Goal: Task Accomplishment & Management: Complete application form

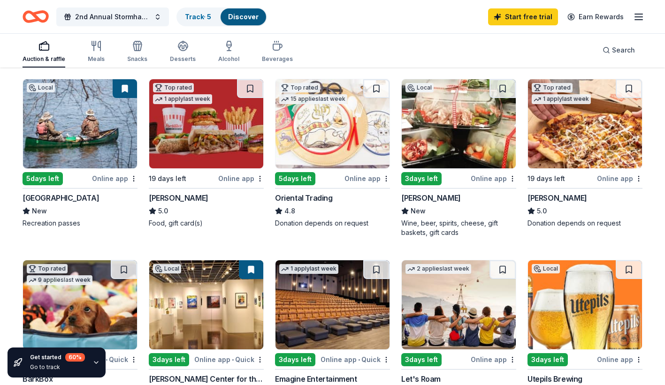
scroll to position [188, 0]
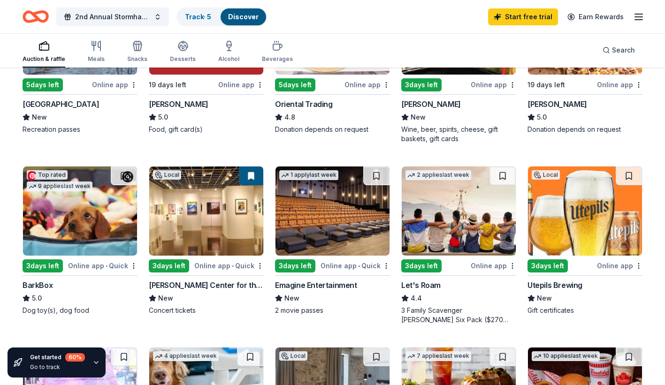
click at [79, 218] on img at bounding box center [80, 211] width 114 height 89
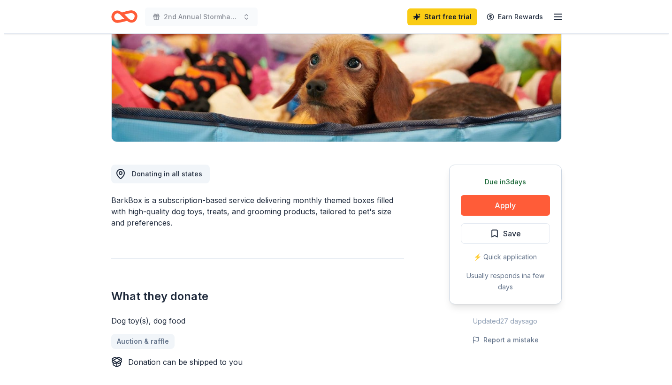
scroll to position [141, 0]
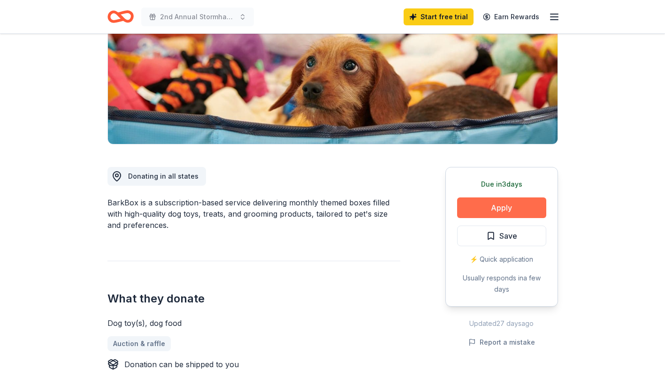
click at [509, 204] on button "Apply" at bounding box center [501, 208] width 89 height 21
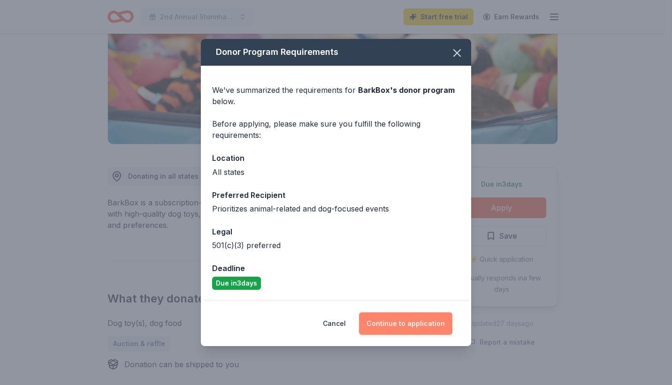
click at [418, 327] on button "Continue to application" at bounding box center [405, 324] width 93 height 23
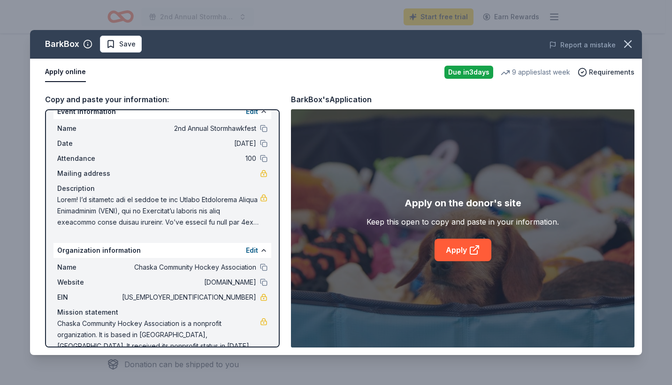
scroll to position [0, 0]
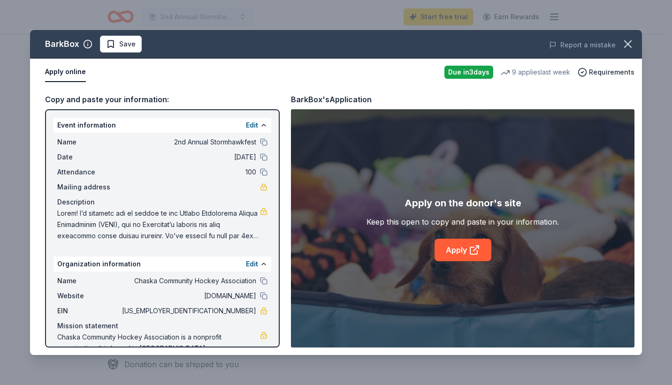
click at [476, 72] on div "Due [DATE]" at bounding box center [469, 72] width 49 height 13
click at [113, 157] on span "Date" at bounding box center [88, 157] width 63 height 11
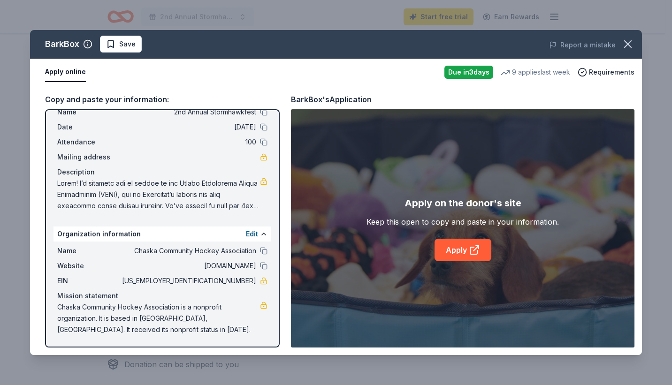
click at [134, 192] on span at bounding box center [158, 195] width 203 height 34
